Goal: Navigation & Orientation: Understand site structure

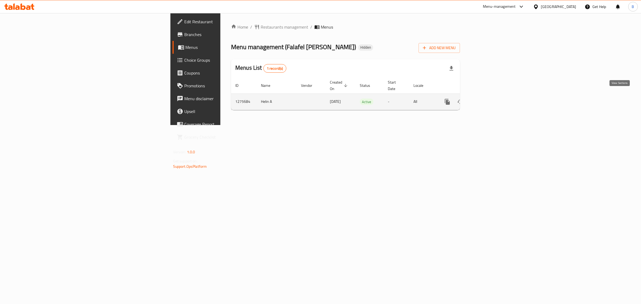
click at [489, 99] on icon "enhanced table" at bounding box center [486, 102] width 6 height 6
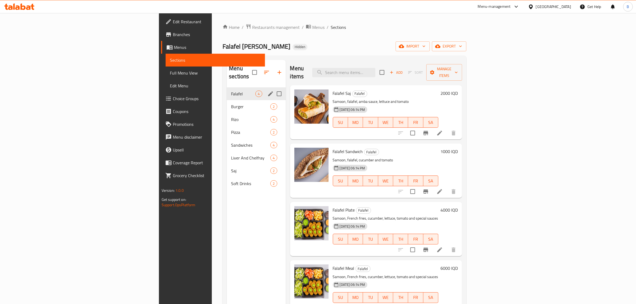
click at [227, 91] on div "Falafel 4" at bounding box center [256, 93] width 59 height 13
click at [227, 113] on div "Rizo 4" at bounding box center [256, 119] width 59 height 13
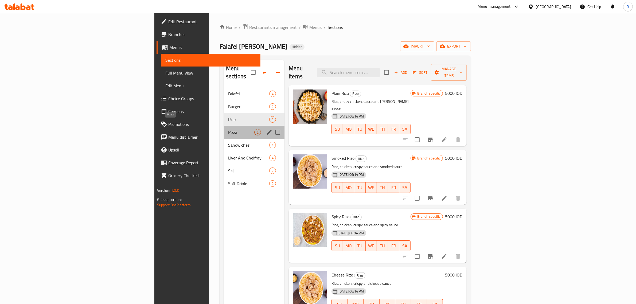
click at [228, 129] on span "Pizza" at bounding box center [241, 132] width 26 height 6
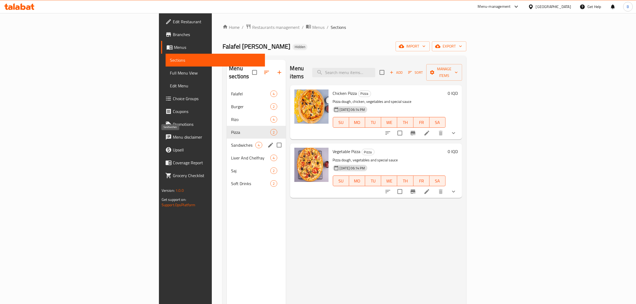
click at [231, 142] on span "Sandwiches" at bounding box center [243, 145] width 24 height 6
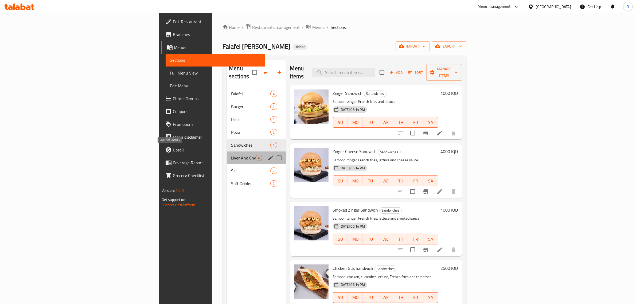
click at [231, 155] on span "Liver And Chelfray" at bounding box center [243, 158] width 24 height 6
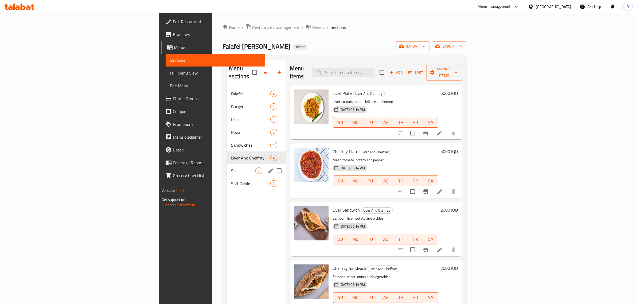
click at [231, 168] on span "Saj" at bounding box center [243, 171] width 24 height 6
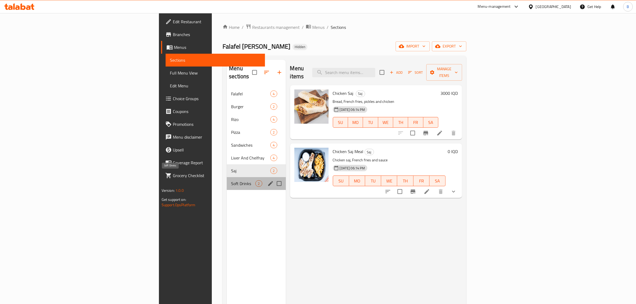
click at [231, 180] on span "Soft Drinks" at bounding box center [243, 183] width 24 height 6
